Goal: Information Seeking & Learning: Learn about a topic

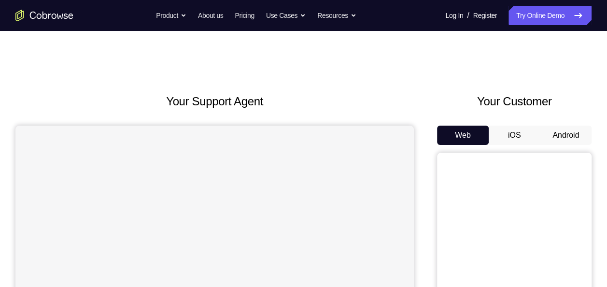
click at [576, 141] on button "Android" at bounding box center [566, 135] width 52 height 19
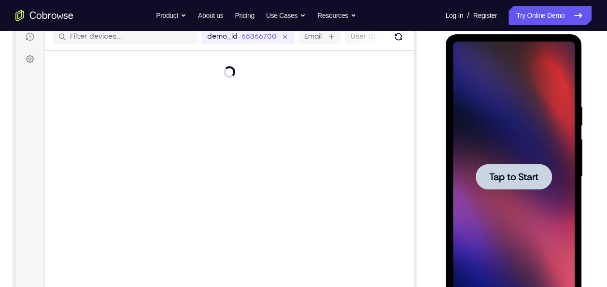
click at [487, 165] on div at bounding box center [513, 177] width 76 height 26
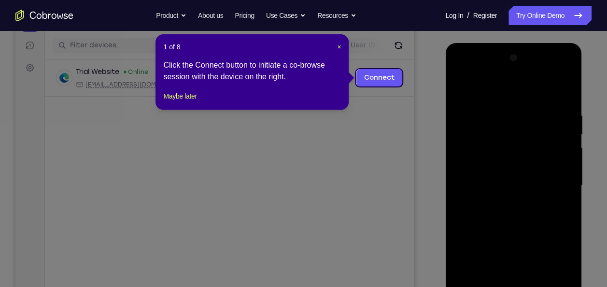
scroll to position [112, 0]
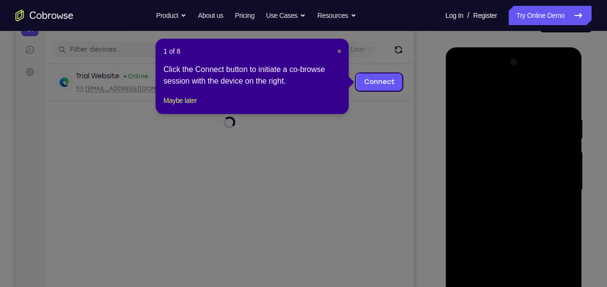
click at [336, 52] on header "1 of 8 ×" at bounding box center [252, 51] width 178 height 10
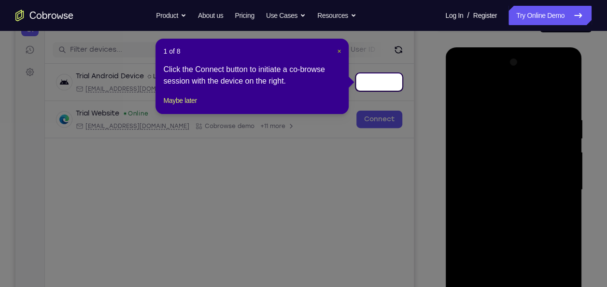
click at [337, 49] on span "×" at bounding box center [339, 51] width 4 height 8
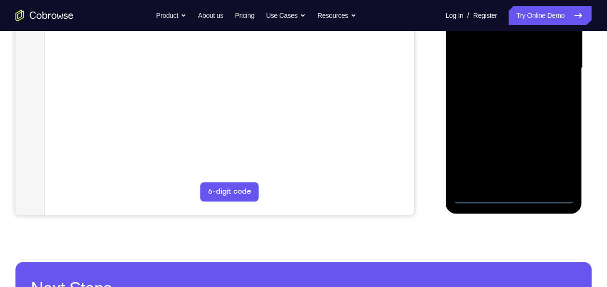
scroll to position [237, 0]
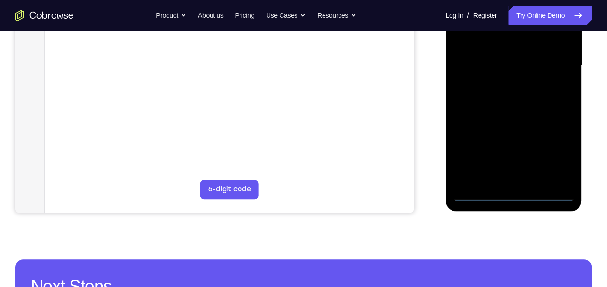
click at [506, 190] on div at bounding box center [513, 65] width 122 height 270
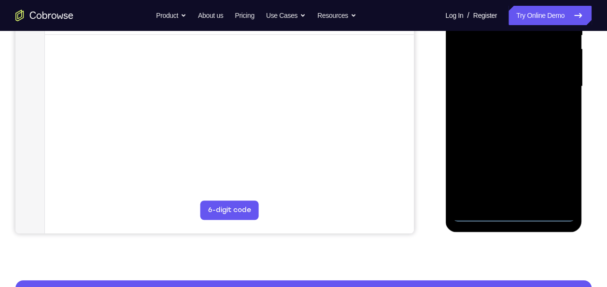
scroll to position [210, 0]
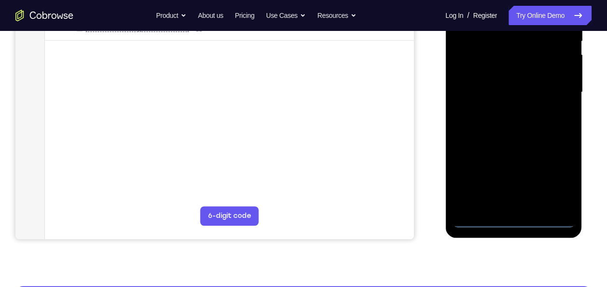
click at [513, 220] on div at bounding box center [513, 92] width 122 height 270
click at [564, 181] on div at bounding box center [513, 92] width 122 height 270
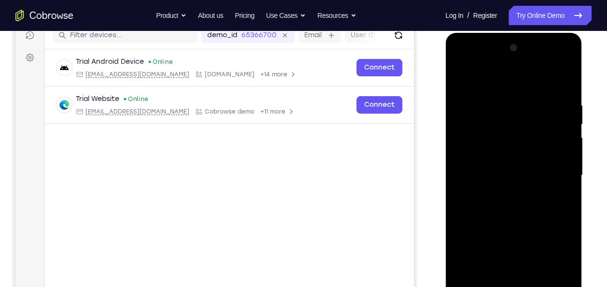
scroll to position [120, 0]
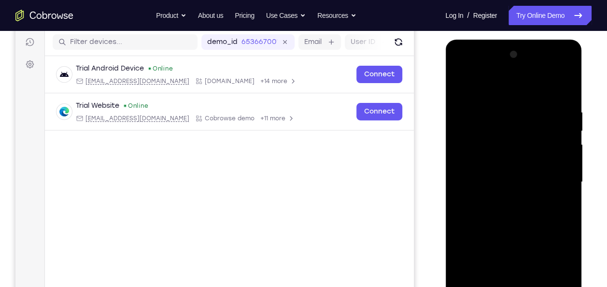
click at [473, 81] on div at bounding box center [513, 182] width 122 height 270
click at [489, 127] on div at bounding box center [513, 182] width 122 height 270
click at [465, 163] on div at bounding box center [513, 182] width 122 height 270
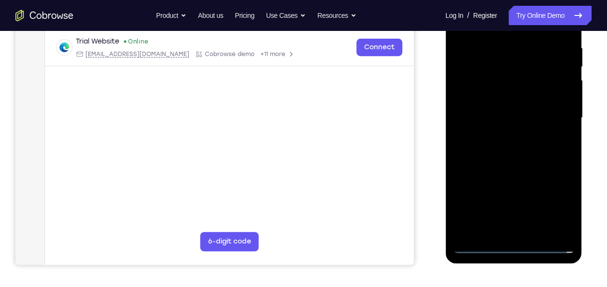
scroll to position [188, 0]
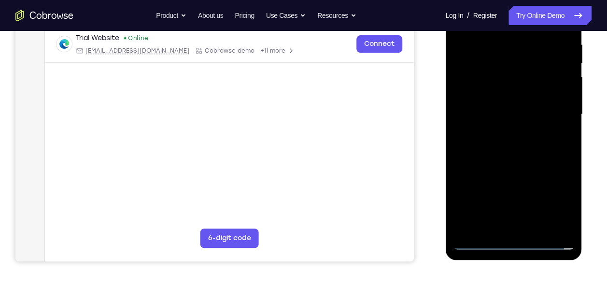
click at [464, 87] on div at bounding box center [513, 114] width 122 height 270
drag, startPoint x: 467, startPoint y: 107, endPoint x: 562, endPoint y: 92, distance: 95.8
click at [562, 92] on div at bounding box center [513, 114] width 122 height 270
click at [514, 134] on div at bounding box center [513, 114] width 122 height 270
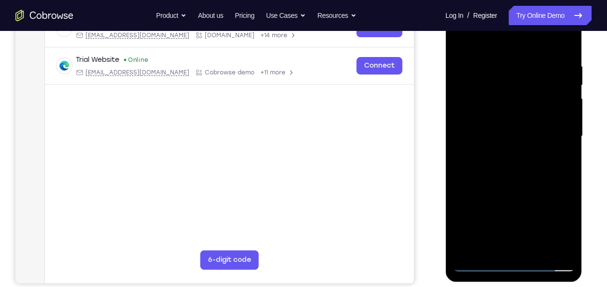
click at [478, 268] on div at bounding box center [513, 136] width 122 height 270
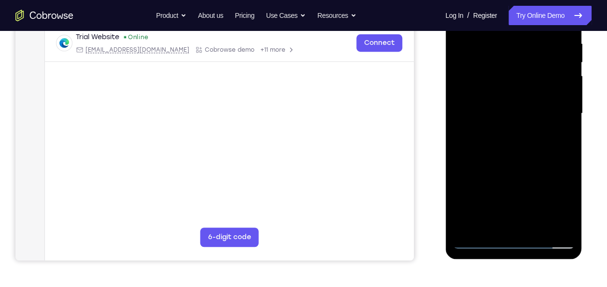
scroll to position [189, 0]
click at [492, 118] on div at bounding box center [513, 113] width 122 height 270
click at [512, 127] on div at bounding box center [513, 113] width 122 height 270
drag, startPoint x: 512, startPoint y: 127, endPoint x: 561, endPoint y: 142, distance: 51.0
click at [561, 142] on div at bounding box center [513, 113] width 122 height 270
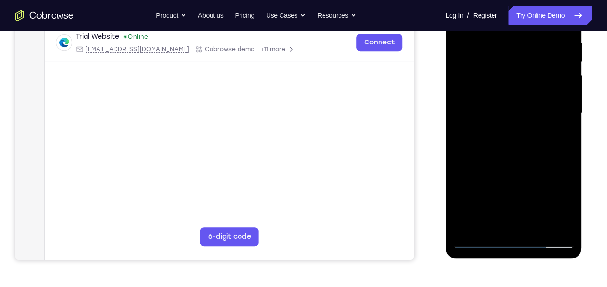
click at [564, 156] on div at bounding box center [513, 113] width 122 height 270
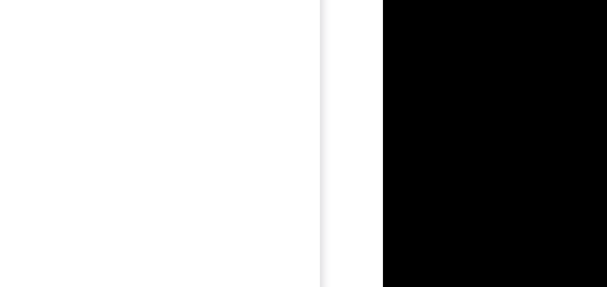
scroll to position [193, 0]
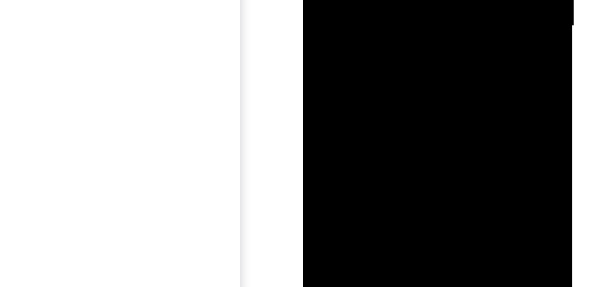
scroll to position [193, 0]
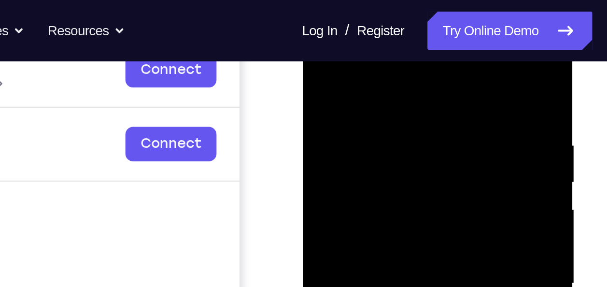
scroll to position [152, 0]
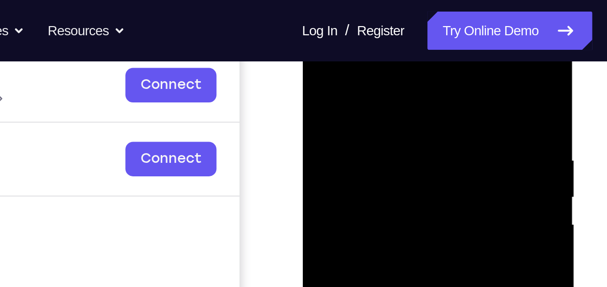
click at [425, 77] on div at bounding box center [370, 158] width 122 height 270
click at [361, 100] on div at bounding box center [370, 158] width 122 height 270
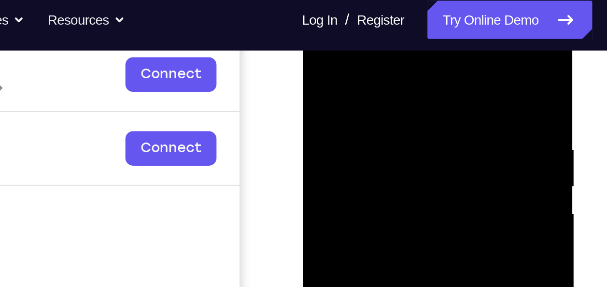
click at [354, 57] on div at bounding box center [370, 148] width 122 height 270
click at [330, 73] on div at bounding box center [370, 148] width 122 height 270
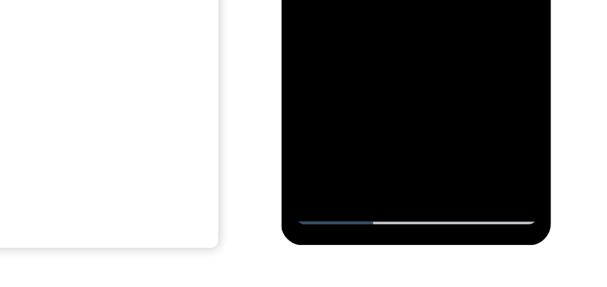
scroll to position [185, 0]
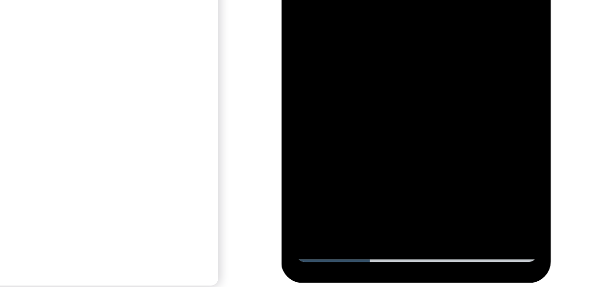
drag, startPoint x: 333, startPoint y: -77, endPoint x: 371, endPoint y: -77, distance: 38.1
drag, startPoint x: 348, startPoint y: -79, endPoint x: 319, endPoint y: -76, distance: 29.6
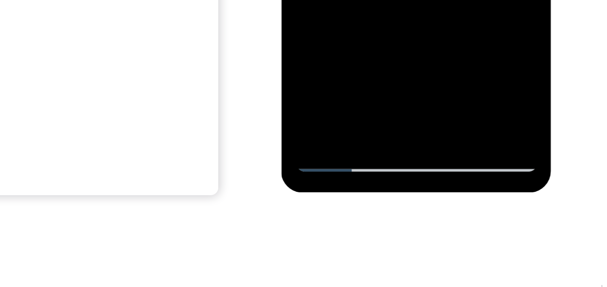
scroll to position [211, 0]
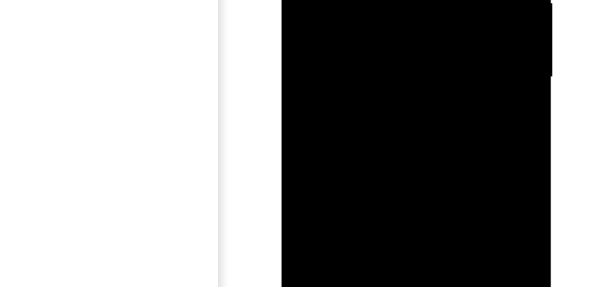
drag, startPoint x: 395, startPoint y: -43, endPoint x: 395, endPoint y: -63, distance: 19.8
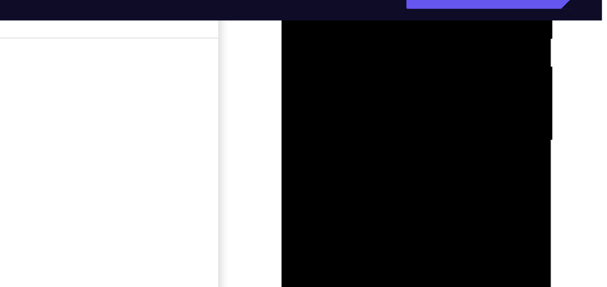
drag, startPoint x: 370, startPoint y: 86, endPoint x: 314, endPoint y: -2, distance: 104.6
click at [314, 0] on div at bounding box center [349, 1] width 122 height 270
drag, startPoint x: 337, startPoint y: -3, endPoint x: 370, endPoint y: -1, distance: 33.9
click at [370, 0] on div at bounding box center [349, 1] width 122 height 270
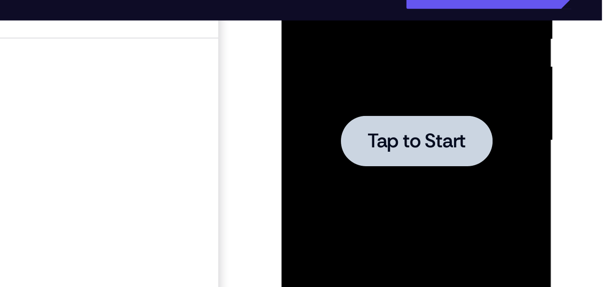
click at [376, 0] on div at bounding box center [349, 1] width 76 height 26
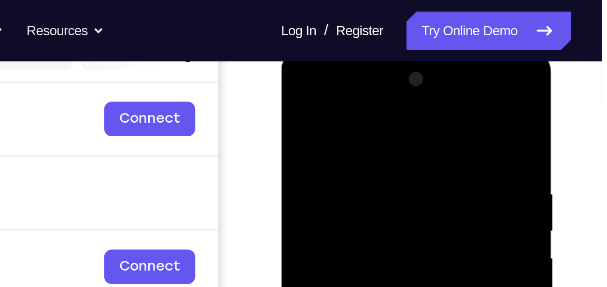
scroll to position [133, 0]
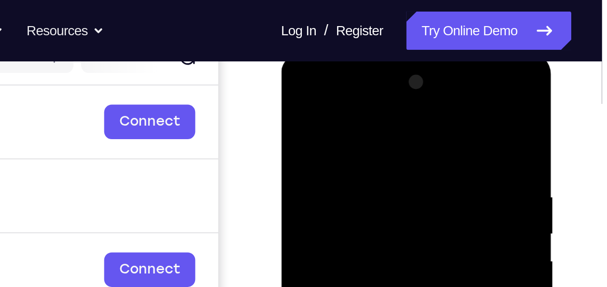
click at [322, 97] on div at bounding box center [349, 195] width 122 height 270
click at [308, 140] on div at bounding box center [349, 195] width 122 height 270
click at [312, 165] on div at bounding box center [349, 195] width 122 height 270
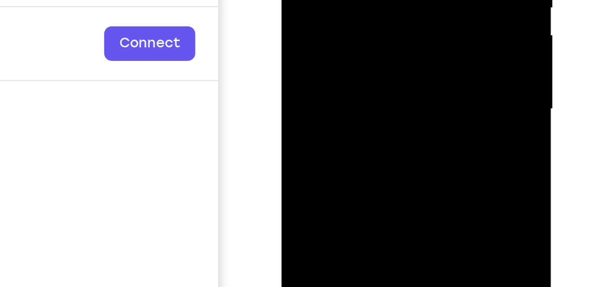
scroll to position [162, 0]
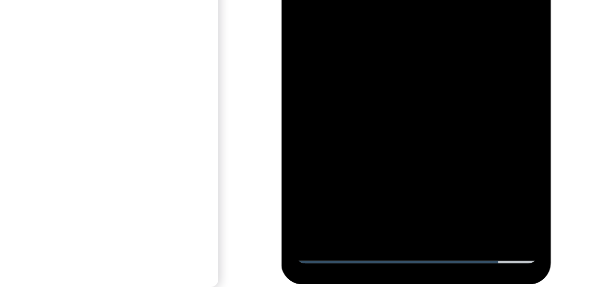
drag, startPoint x: 324, startPoint y: -91, endPoint x: 379, endPoint y: -98, distance: 55.5
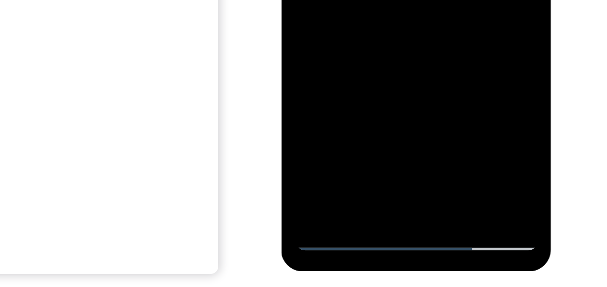
scroll to position [205, 0]
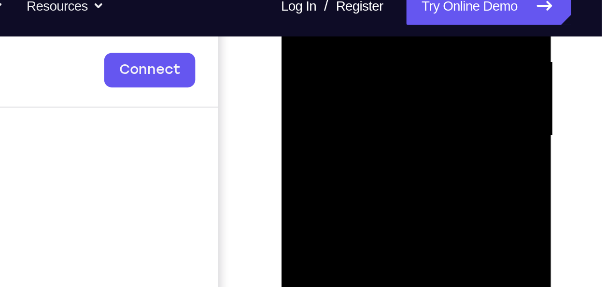
drag, startPoint x: 354, startPoint y: -14, endPoint x: 396, endPoint y: -14, distance: 42.5
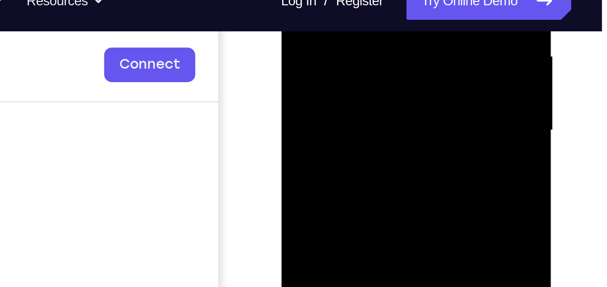
scroll to position [221, 0]
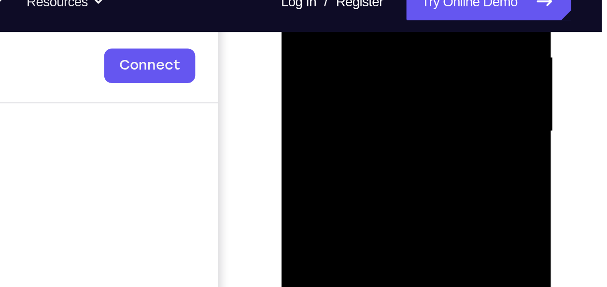
drag, startPoint x: 384, startPoint y: -12, endPoint x: 327, endPoint y: -14, distance: 57.0
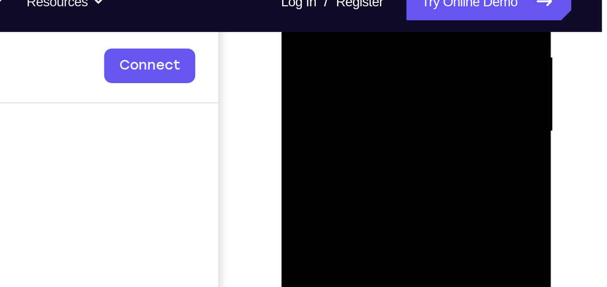
drag, startPoint x: 345, startPoint y: -15, endPoint x: 371, endPoint y: -17, distance: 26.1
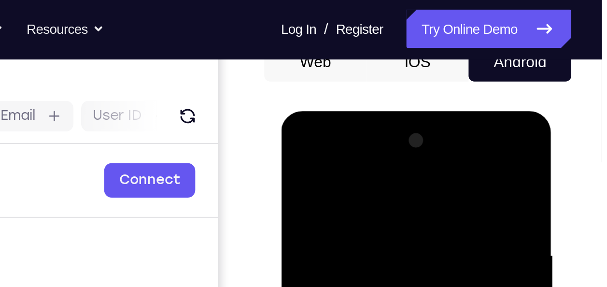
scroll to position [99, 0]
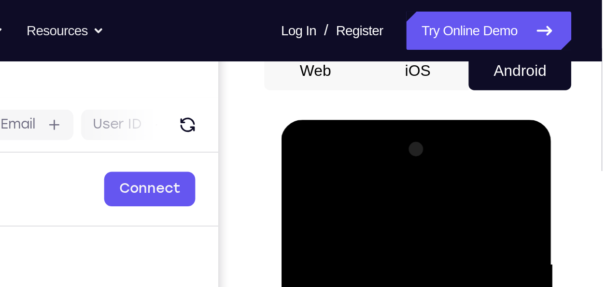
click at [399, 166] on div at bounding box center [349, 262] width 122 height 270
click at [330, 183] on div at bounding box center [349, 262] width 122 height 270
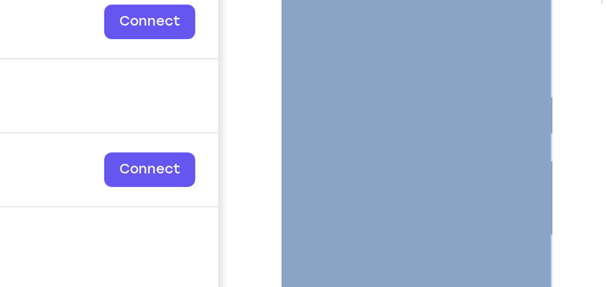
click at [401, 0] on div at bounding box center [349, 95] width 122 height 270
click at [363, 18] on div at bounding box center [349, 95] width 122 height 270
click at [332, 100] on div at bounding box center [349, 95] width 122 height 270
click at [325, 67] on div at bounding box center [349, 95] width 122 height 270
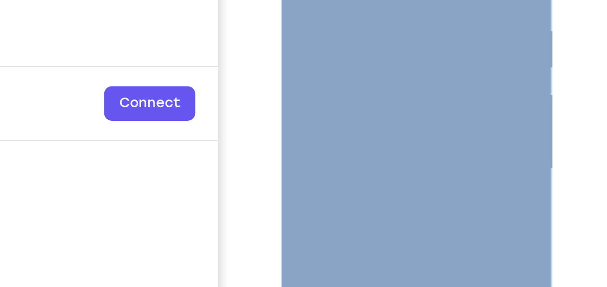
click at [344, 40] on div at bounding box center [349, 29] width 122 height 270
click at [394, 40] on div at bounding box center [349, 29] width 122 height 270
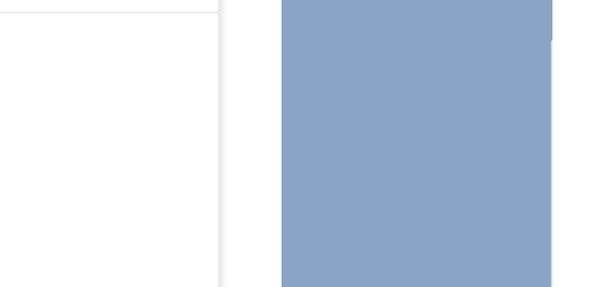
scroll to position [180, 0]
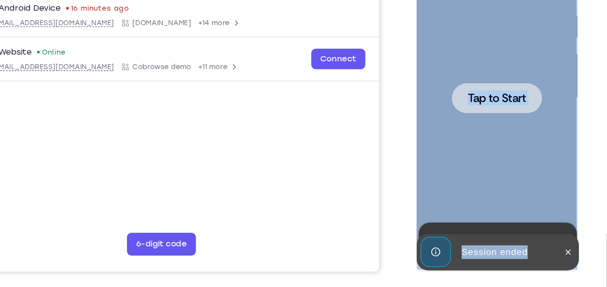
scroll to position [175, 0]
